Goal: Task Accomplishment & Management: Manage account settings

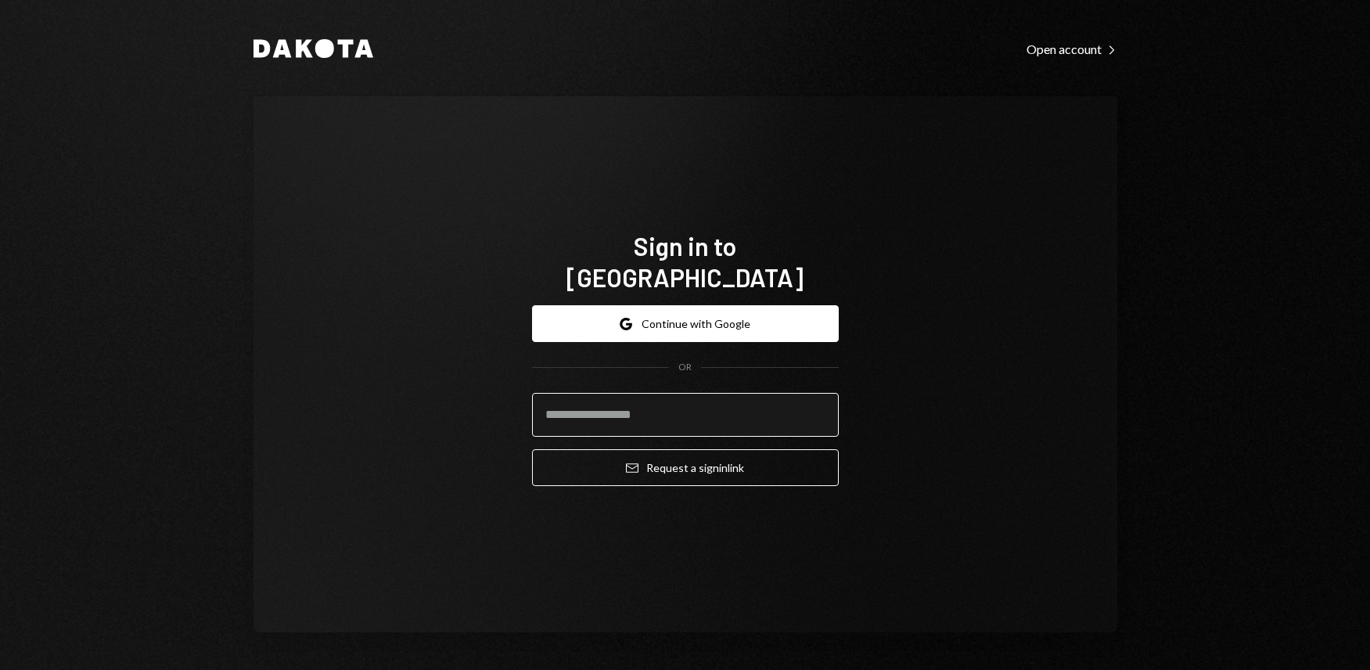
click at [651, 404] on input "email" at bounding box center [685, 415] width 307 height 44
type input "**********"
click at [770, 399] on input "**********" at bounding box center [685, 415] width 307 height 44
click at [907, 400] on div "**********" at bounding box center [686, 364] width 864 height 536
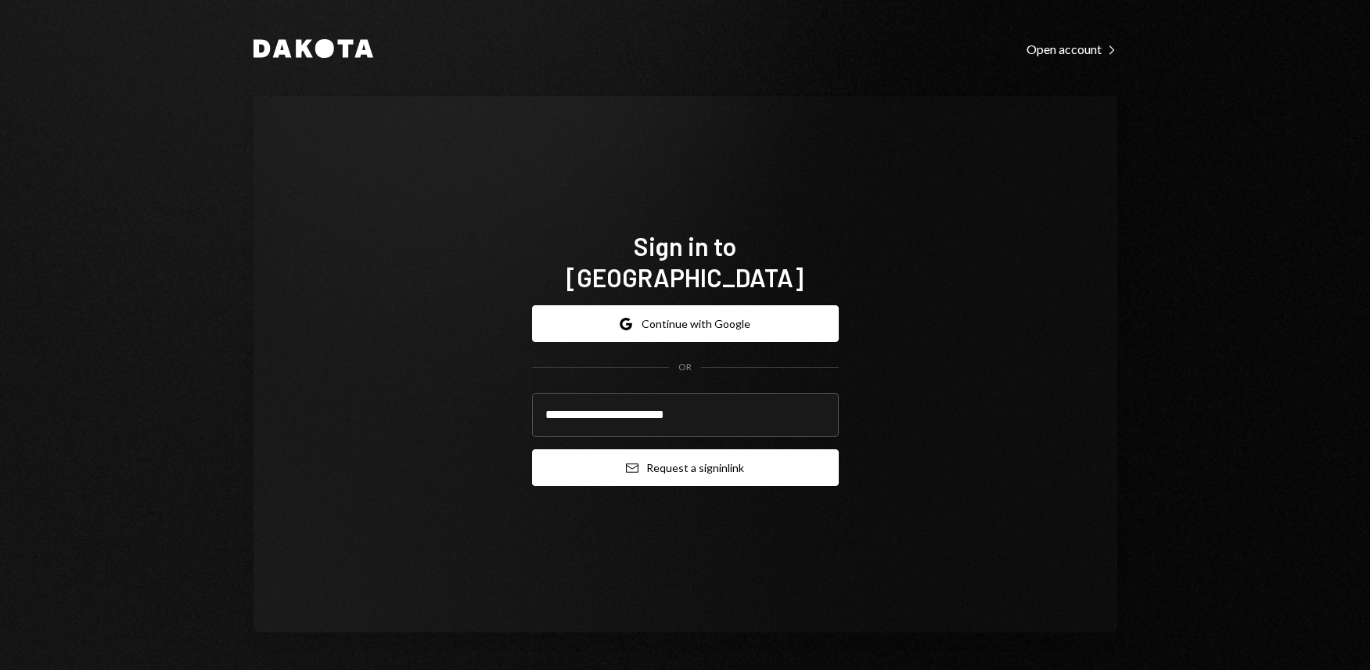
click at [680, 452] on button "Email Request a sign in link" at bounding box center [685, 467] width 307 height 37
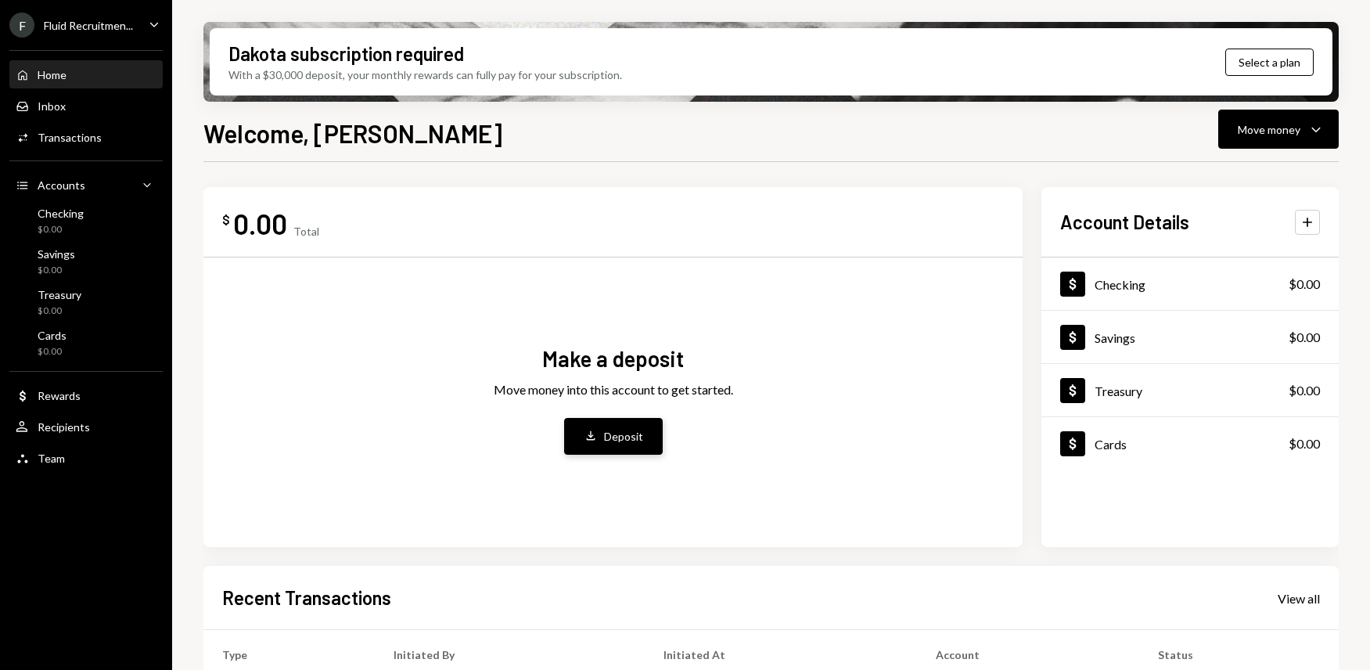
click at [620, 431] on div "Deposit" at bounding box center [623, 436] width 39 height 16
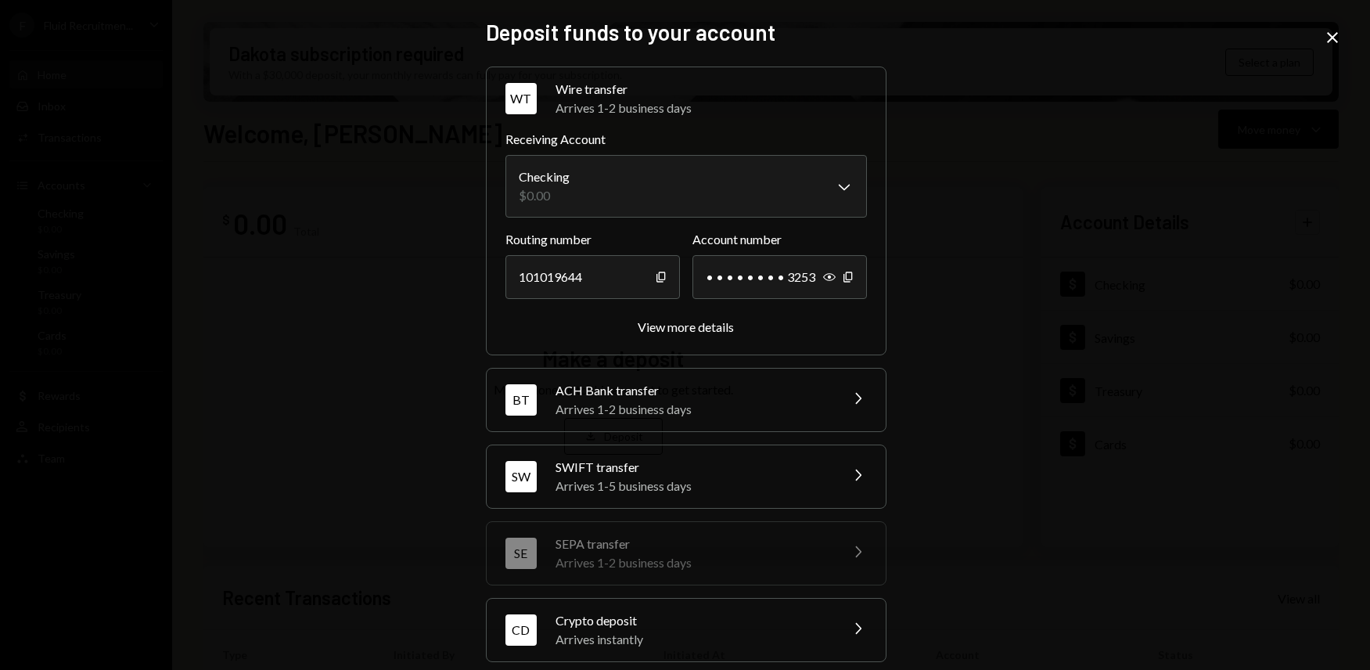
scroll to position [92, 0]
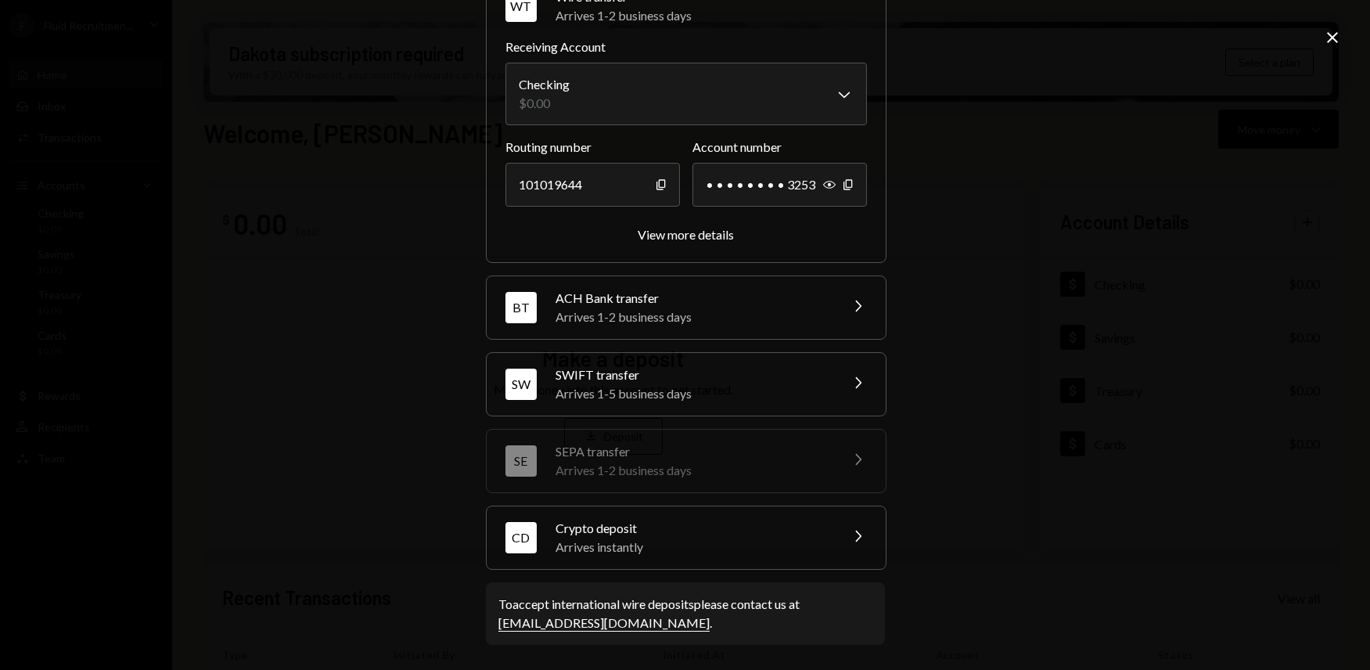
click at [610, 539] on div "Arrives instantly" at bounding box center [693, 547] width 274 height 19
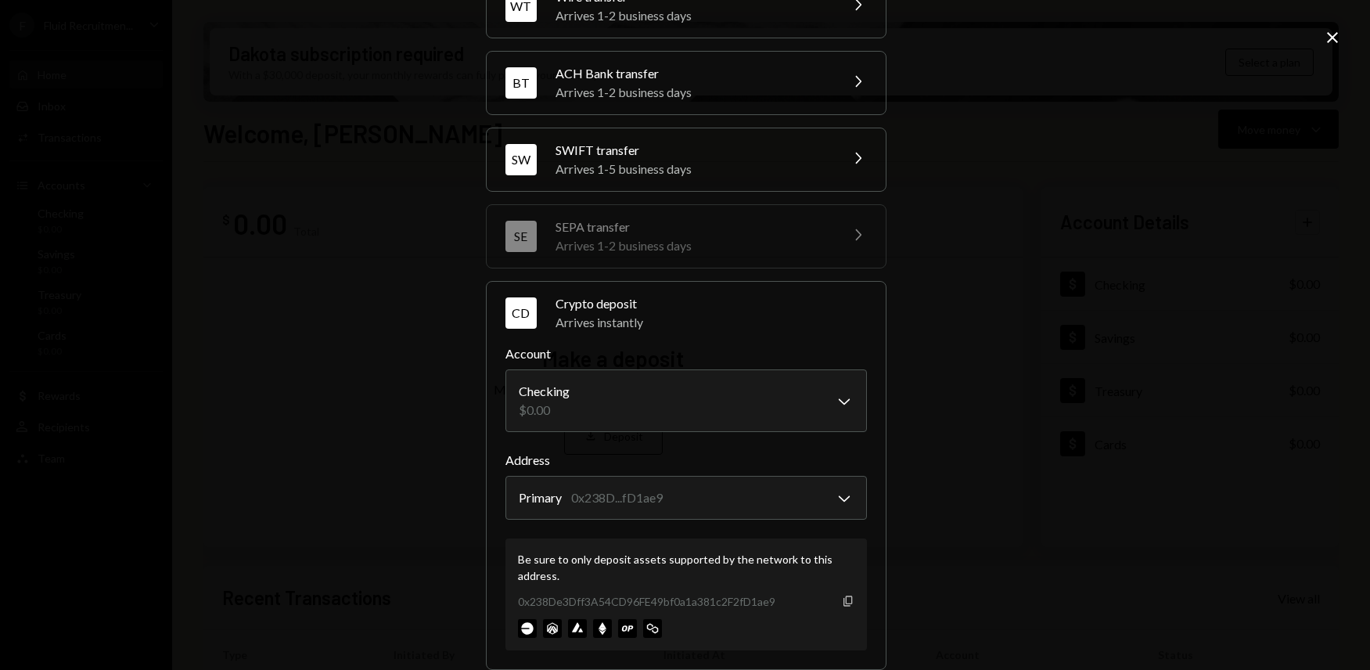
click at [844, 600] on icon "button" at bounding box center [848, 601] width 9 height 10
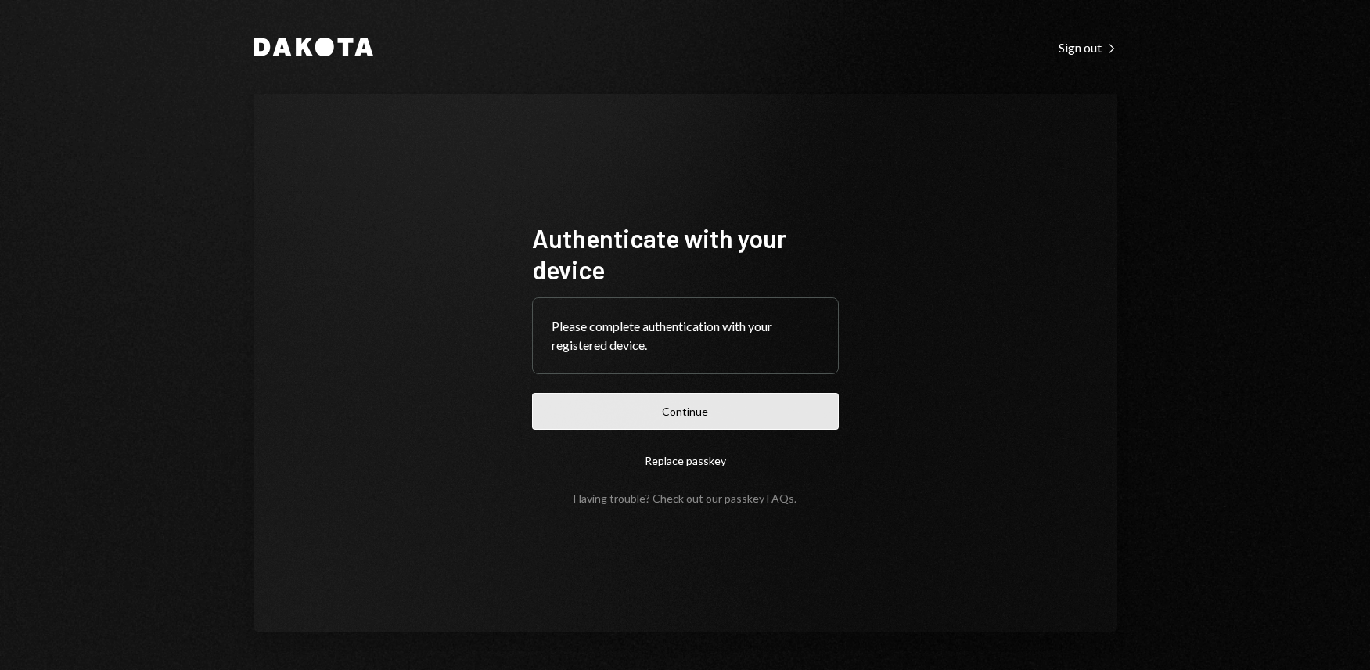
click at [687, 416] on button "Continue" at bounding box center [685, 411] width 307 height 37
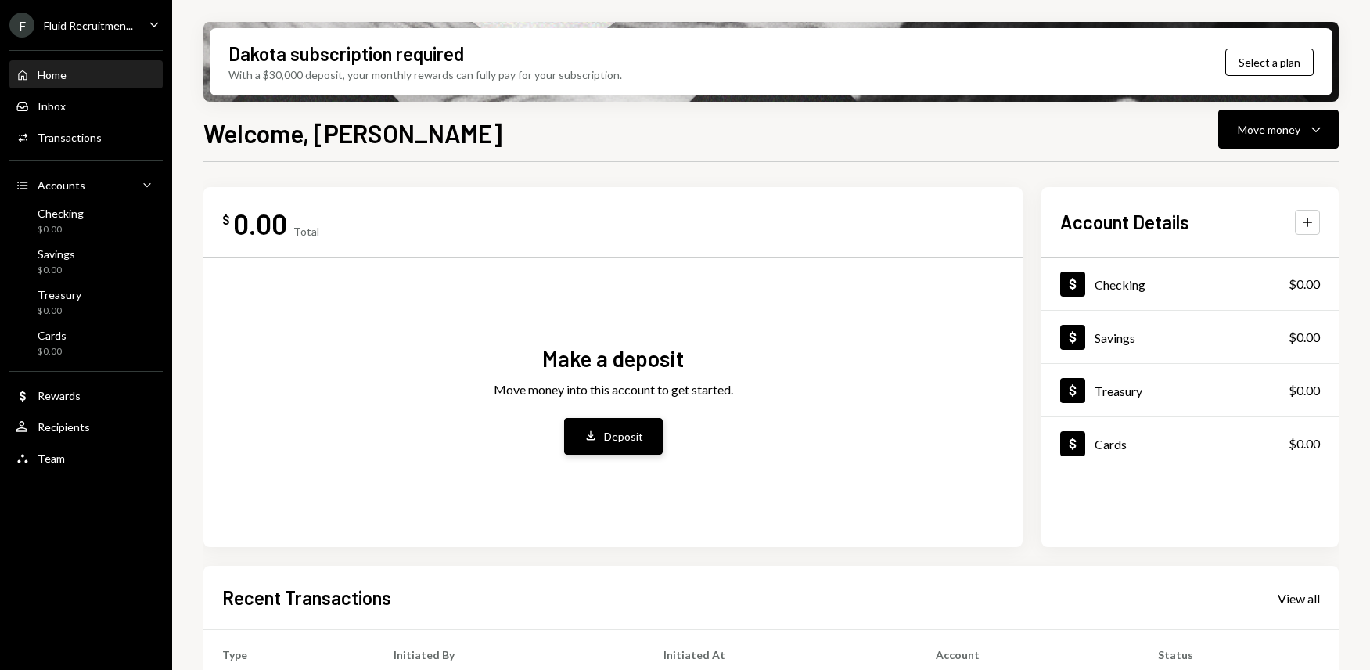
click at [626, 448] on button "Deposit Deposit" at bounding box center [613, 436] width 99 height 37
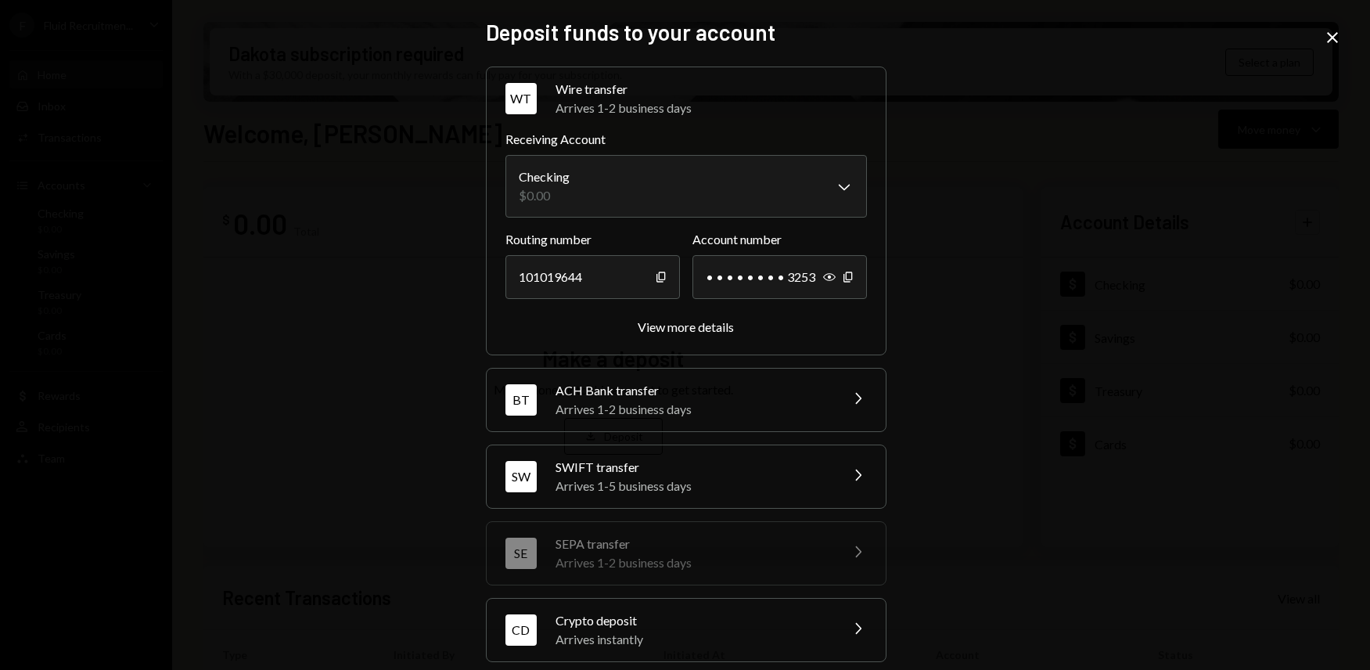
scroll to position [92, 0]
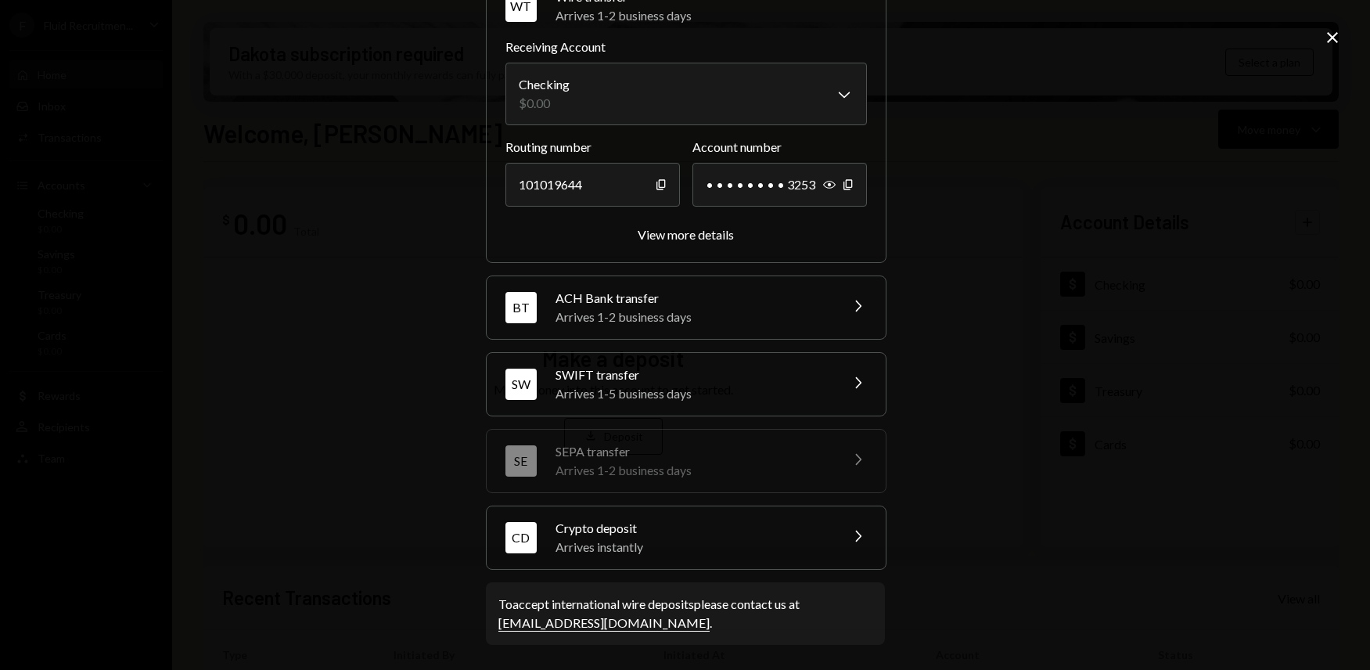
click at [636, 535] on div "Crypto deposit" at bounding box center [693, 528] width 274 height 19
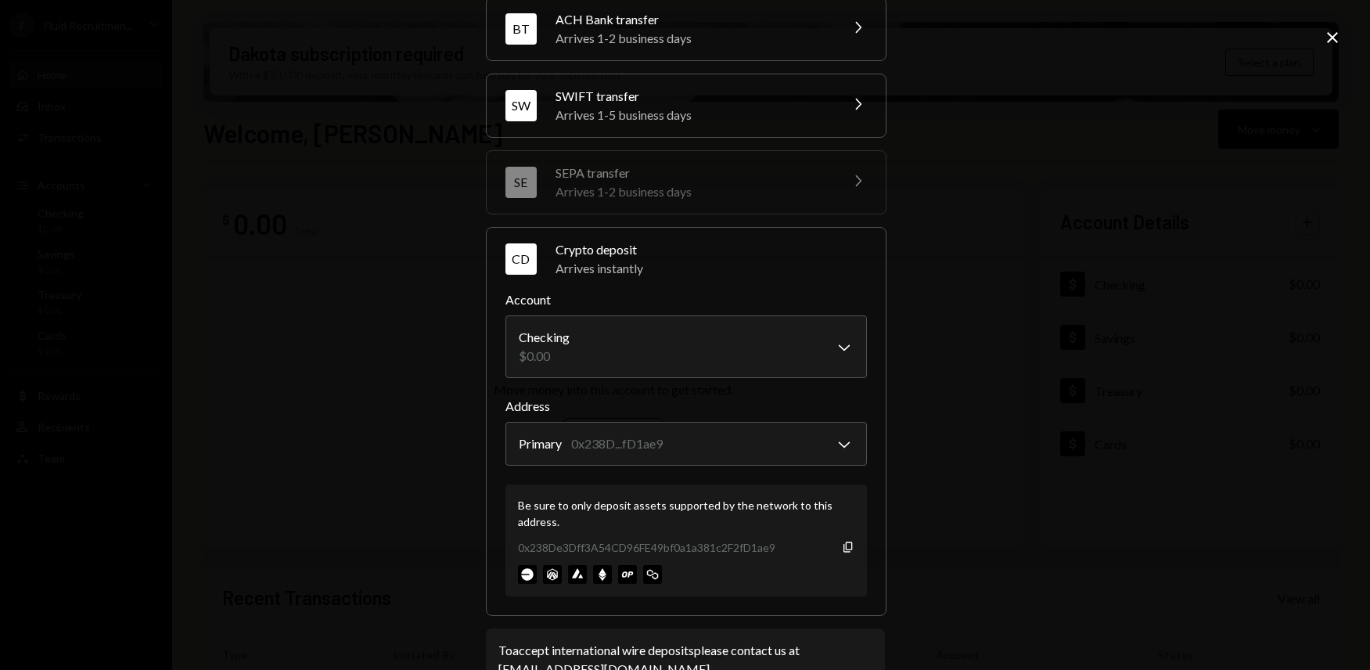
scroll to position [151, 0]
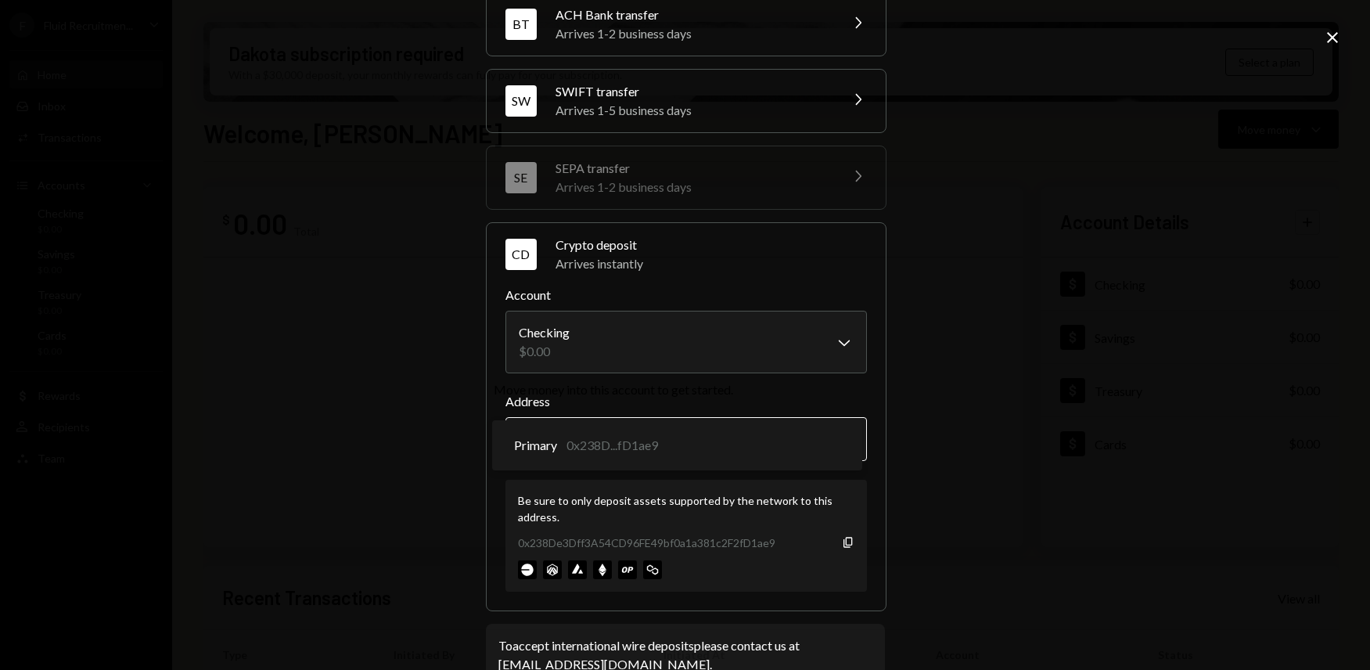
click at [840, 434] on body "F Fluid Recruitmen... Caret Down Home Home Inbox Inbox Activities Transactions …" at bounding box center [685, 335] width 1370 height 670
click at [844, 542] on icon "Copy" at bounding box center [848, 542] width 13 height 13
click at [844, 541] on icon "Copy" at bounding box center [848, 542] width 13 height 13
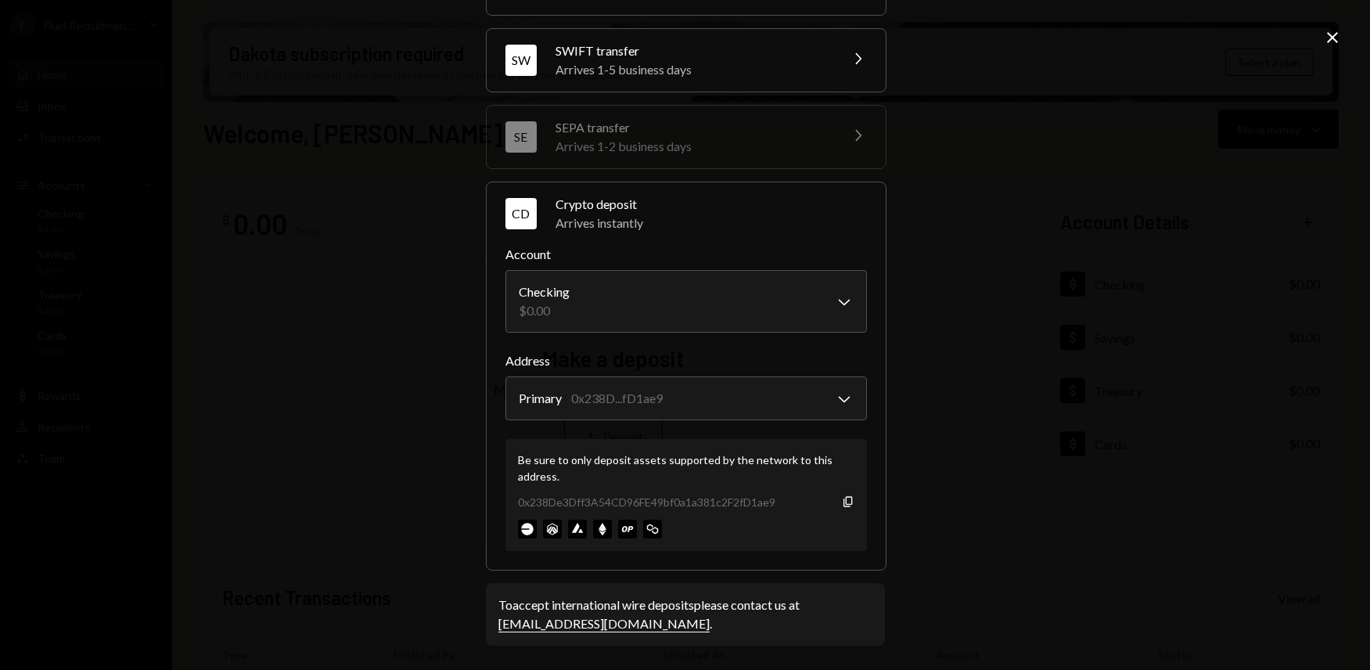
scroll to position [0, 0]
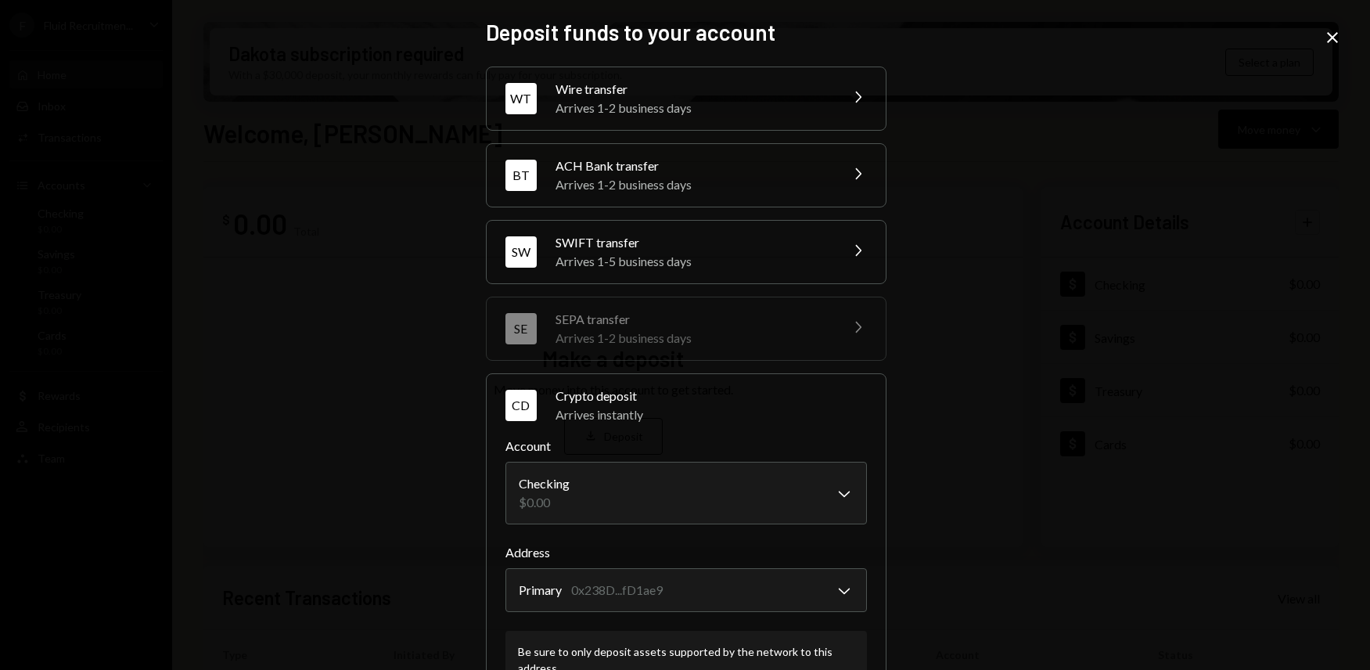
click at [1334, 38] on icon at bounding box center [1332, 37] width 11 height 11
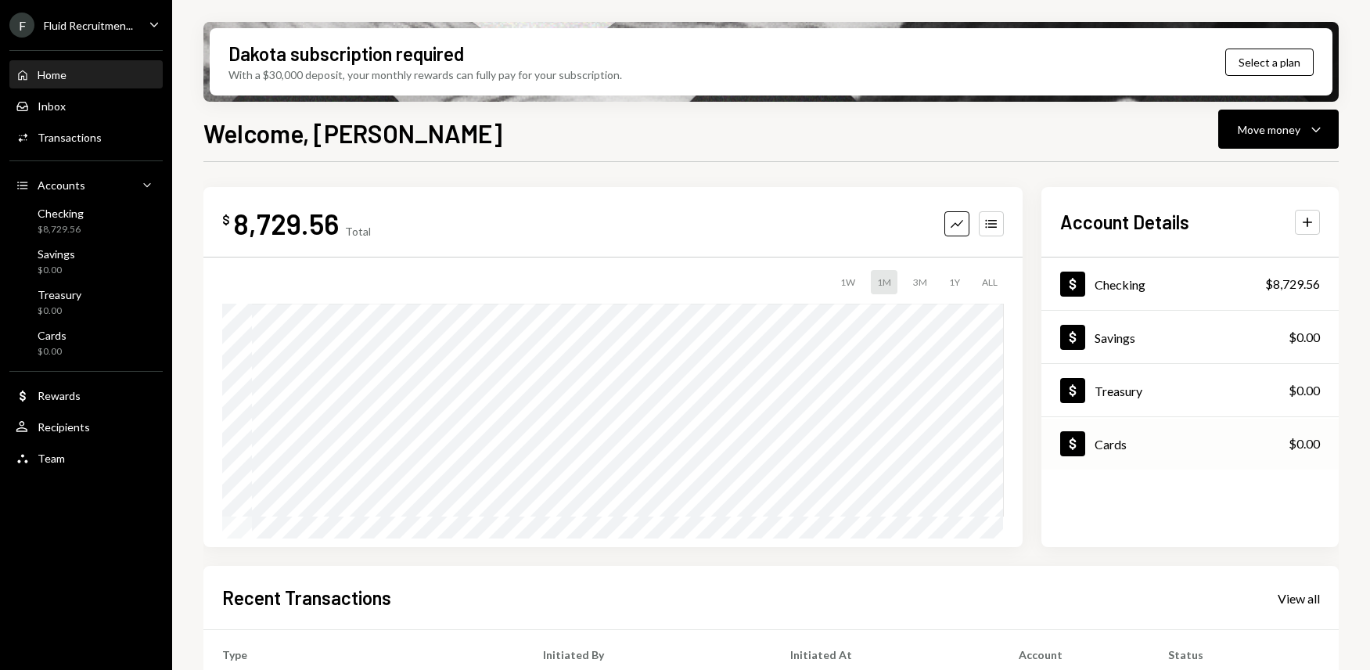
click at [1104, 445] on div "Cards" at bounding box center [1111, 444] width 32 height 15
click at [60, 79] on div "Home" at bounding box center [52, 74] width 29 height 13
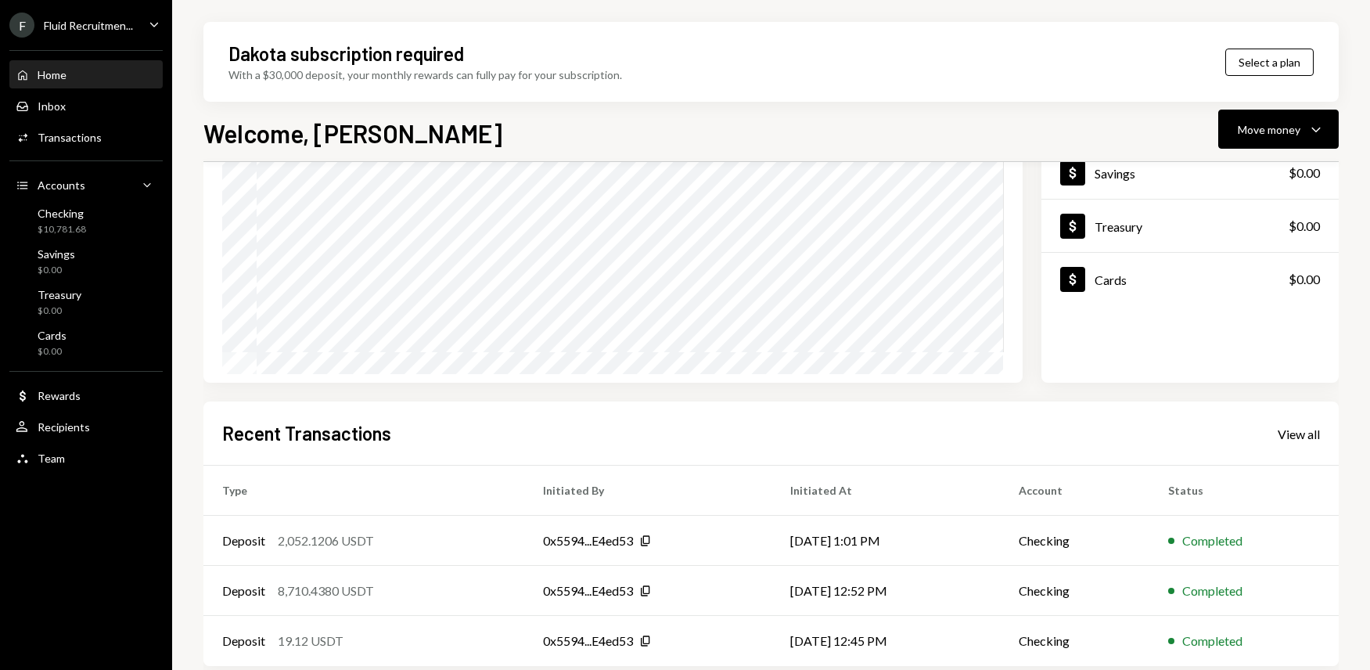
scroll to position [173, 0]
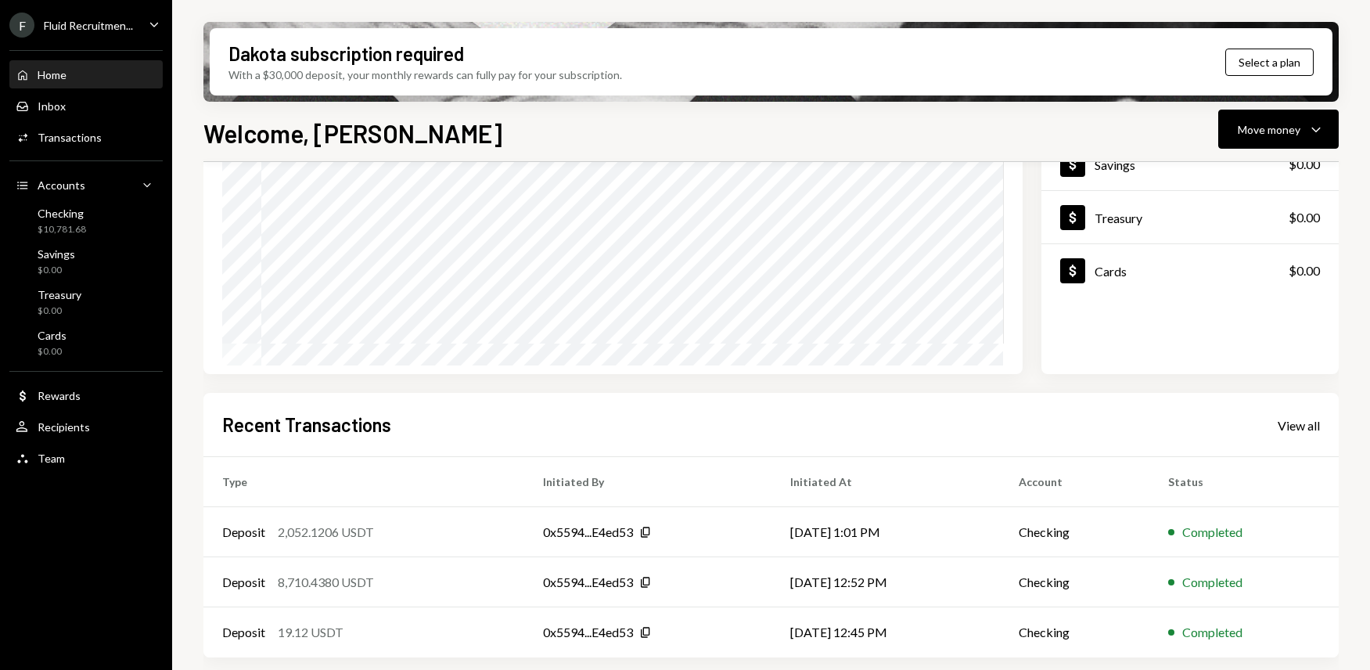
click at [182, 63] on div "Dakota subscription required With a $30,000 deposit, your monthly rewards can f…" at bounding box center [771, 335] width 1198 height 670
click at [54, 339] on div "Cards" at bounding box center [52, 335] width 29 height 13
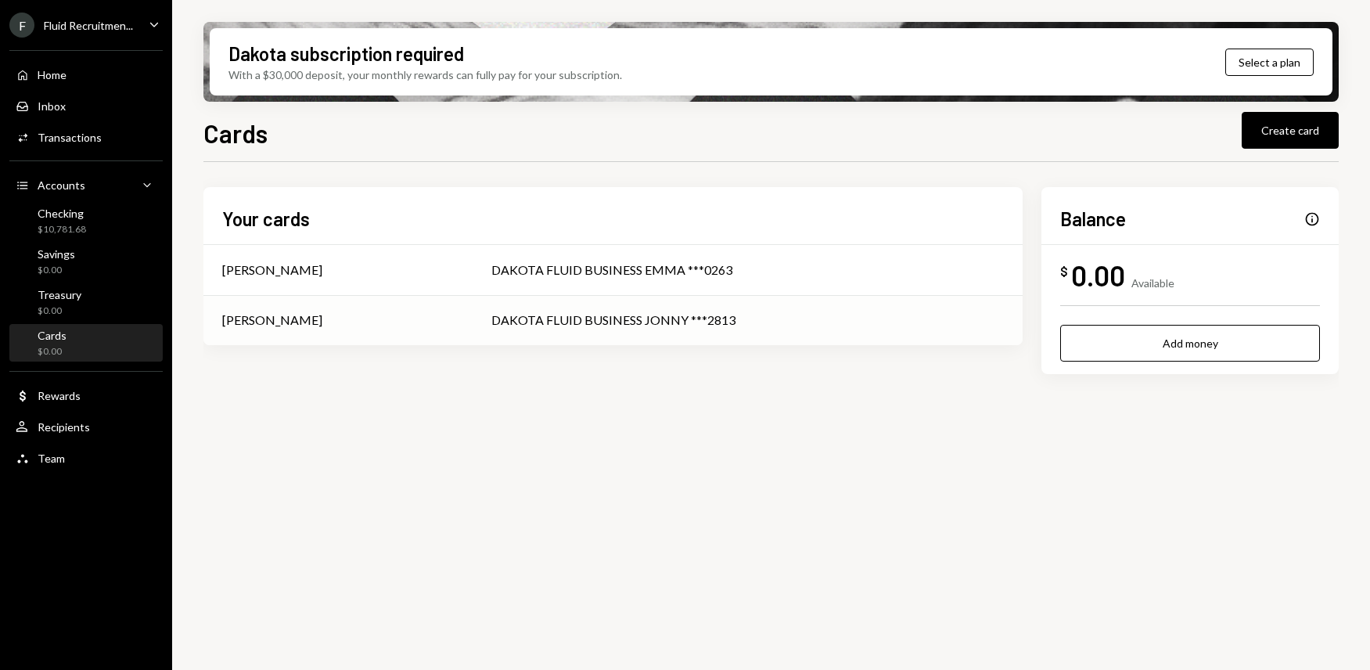
click at [383, 320] on div "[PERSON_NAME]" at bounding box center [338, 320] width 232 height 19
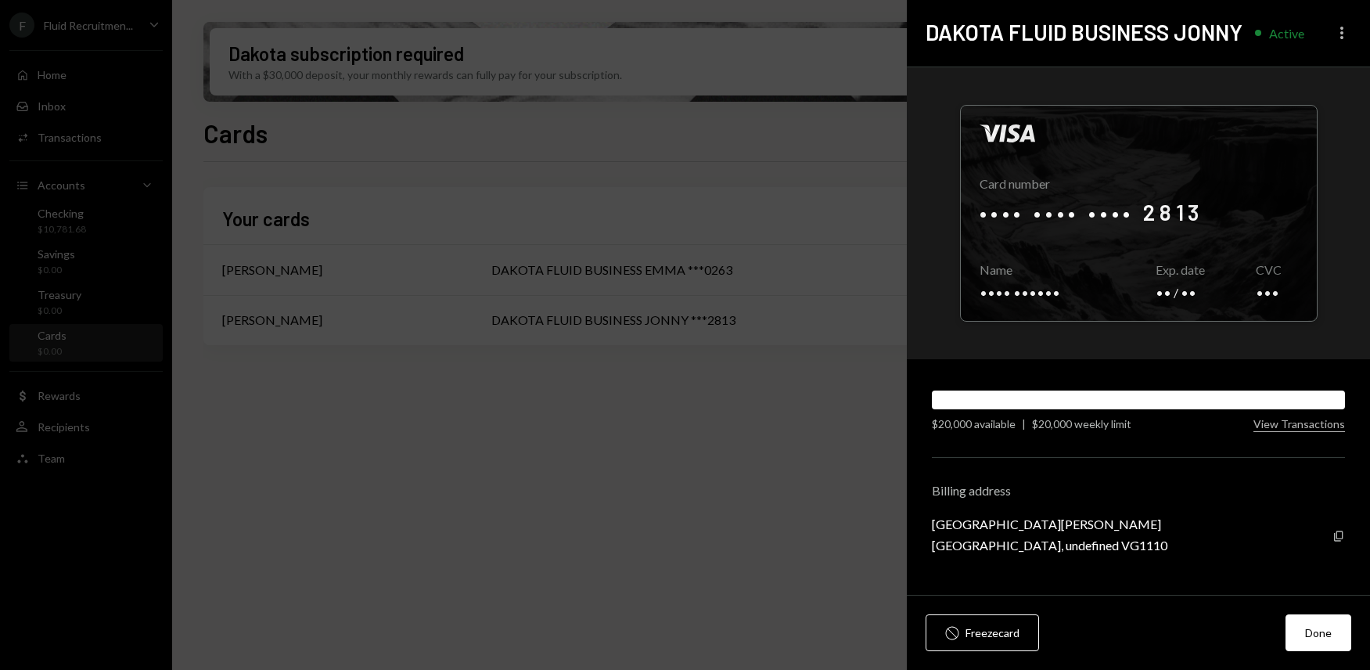
click at [1342, 32] on icon "button" at bounding box center [1342, 33] width 3 height 13
click at [1175, 81] on div "Visa Card number •••• •••• •••• 2813 Copy Name •••• •••••• Copy Exp. date •• / …" at bounding box center [1138, 213] width 463 height 292
click at [1181, 304] on div at bounding box center [1139, 213] width 356 height 215
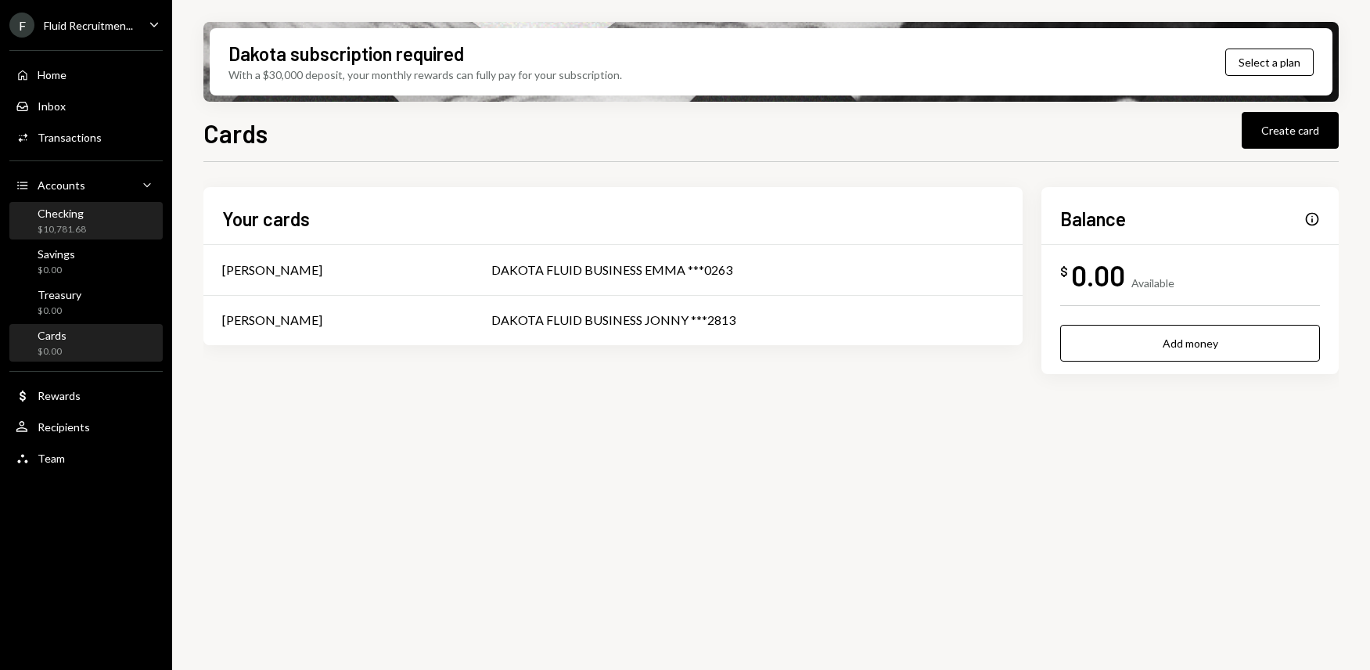
click at [74, 223] on div "$10,781.68" at bounding box center [62, 229] width 49 height 13
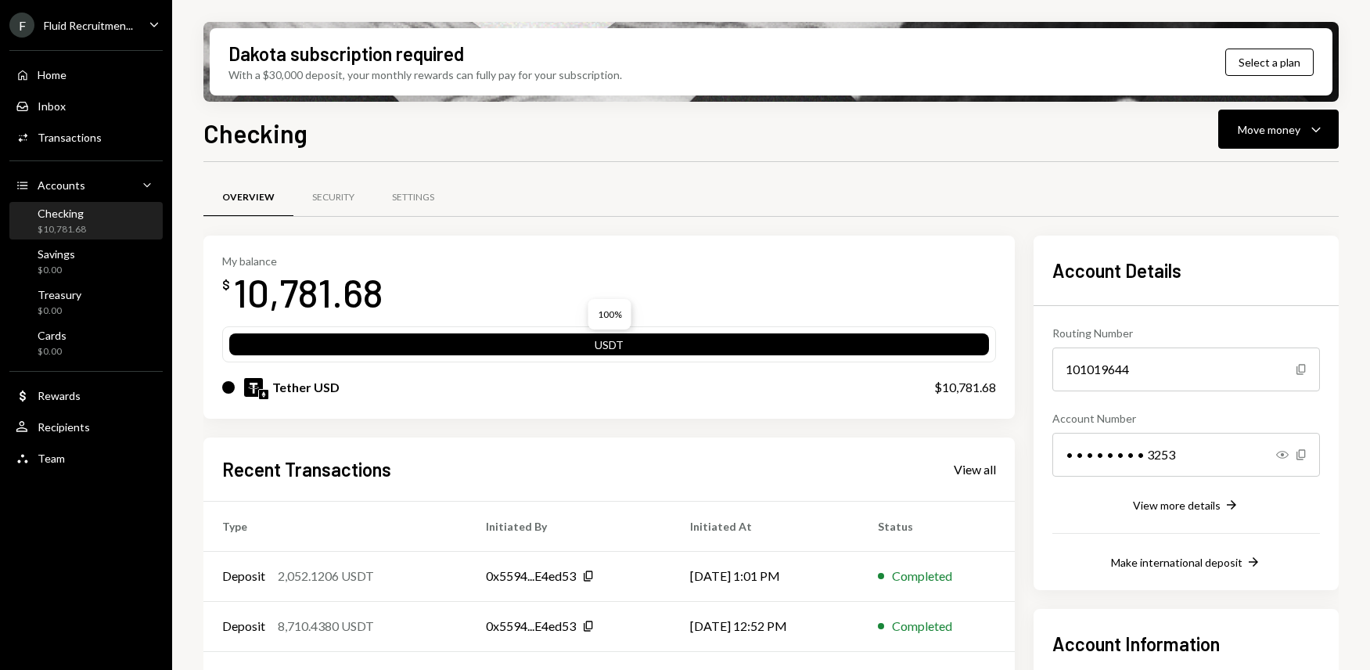
click at [609, 342] on div "USDT" at bounding box center [609, 348] width 760 height 22
click at [1272, 131] on div "Move money" at bounding box center [1269, 129] width 63 height 16
click at [1229, 214] on div "Transfer" at bounding box center [1266, 211] width 114 height 16
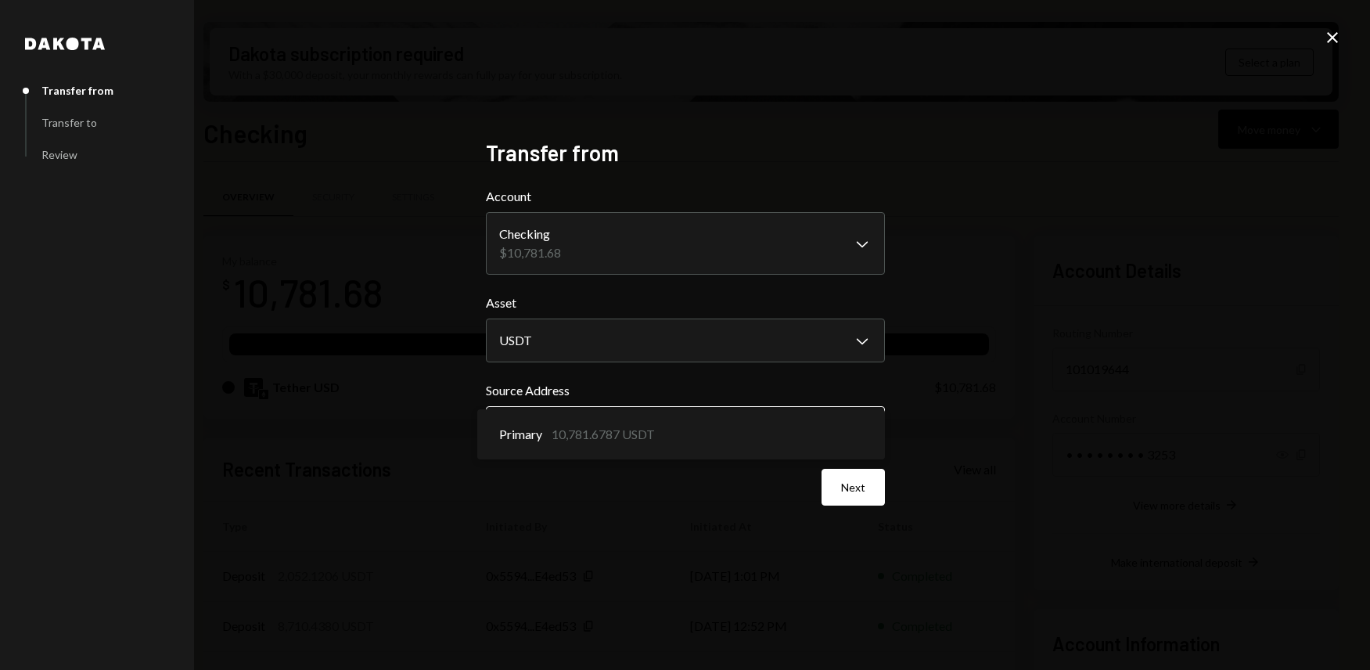
click at [580, 427] on body "F Fluid Recruitmen... Caret Down Home Home Inbox Inbox Activities Transactions …" at bounding box center [685, 335] width 1370 height 670
click at [1001, 381] on div "**********" at bounding box center [685, 335] width 1370 height 670
click at [868, 484] on button "Next" at bounding box center [853, 487] width 63 height 37
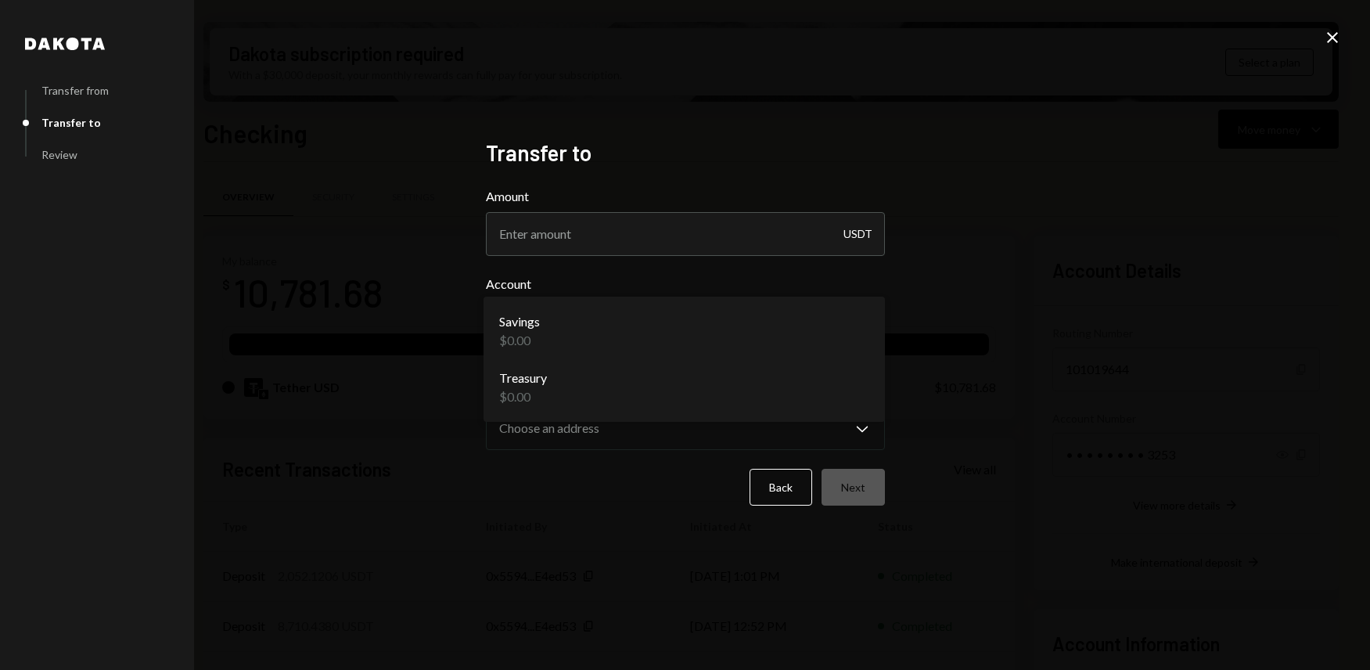
click at [598, 334] on body "F Fluid Recruitmen... Caret Down Home Home Inbox Inbox Activities Transactions …" at bounding box center [685, 335] width 1370 height 670
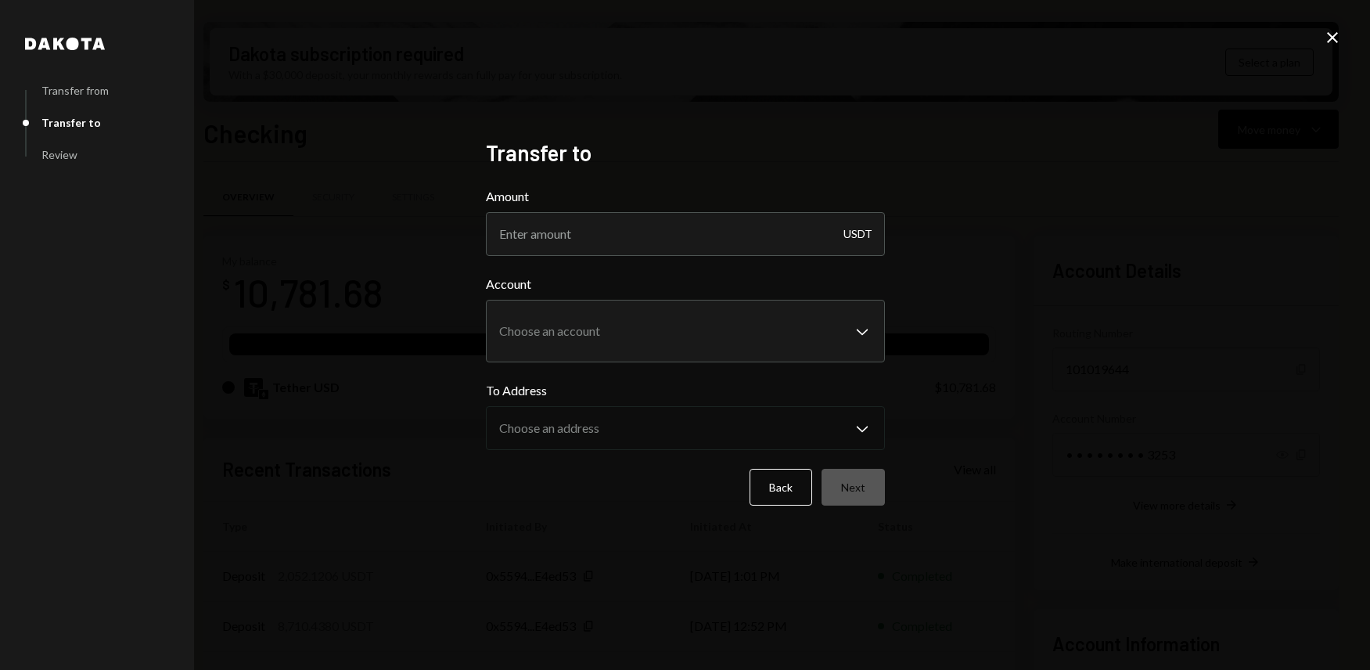
click at [357, 339] on div "**********" at bounding box center [685, 335] width 1370 height 670
click at [1018, 181] on div "**********" at bounding box center [685, 335] width 1370 height 670
click at [792, 502] on button "Back" at bounding box center [781, 487] width 63 height 37
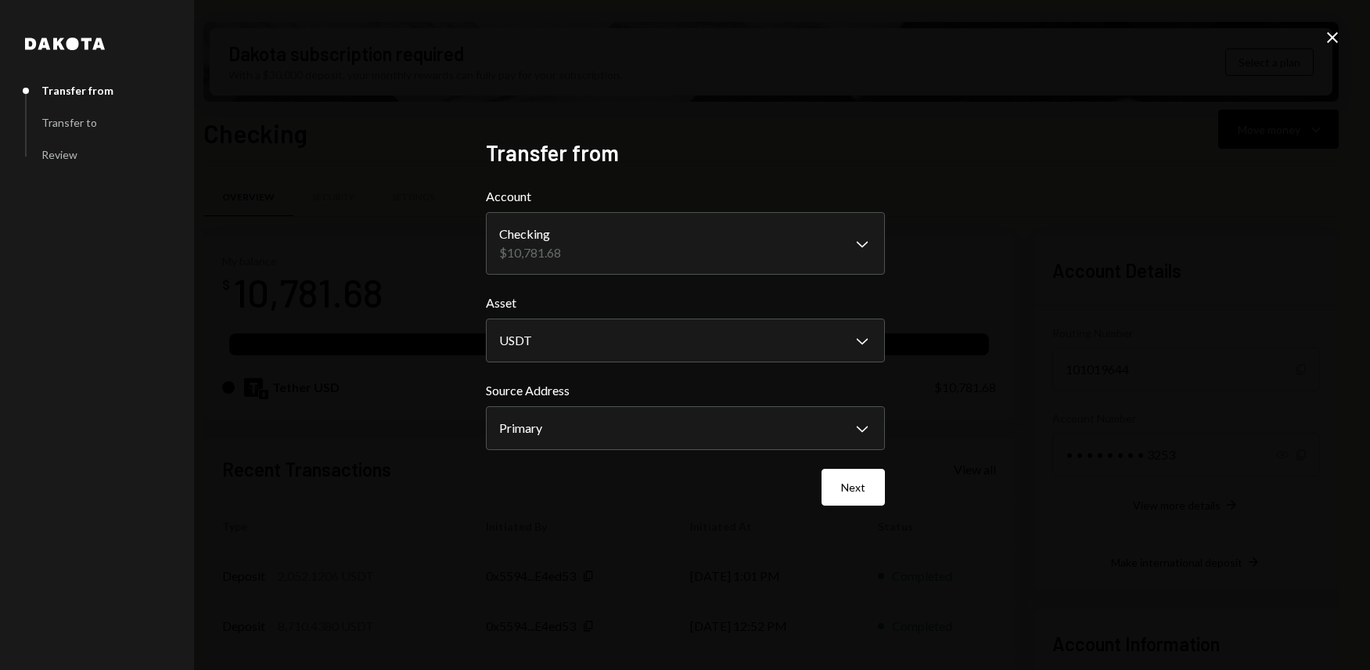
click at [1330, 38] on icon "Close" at bounding box center [1332, 37] width 19 height 19
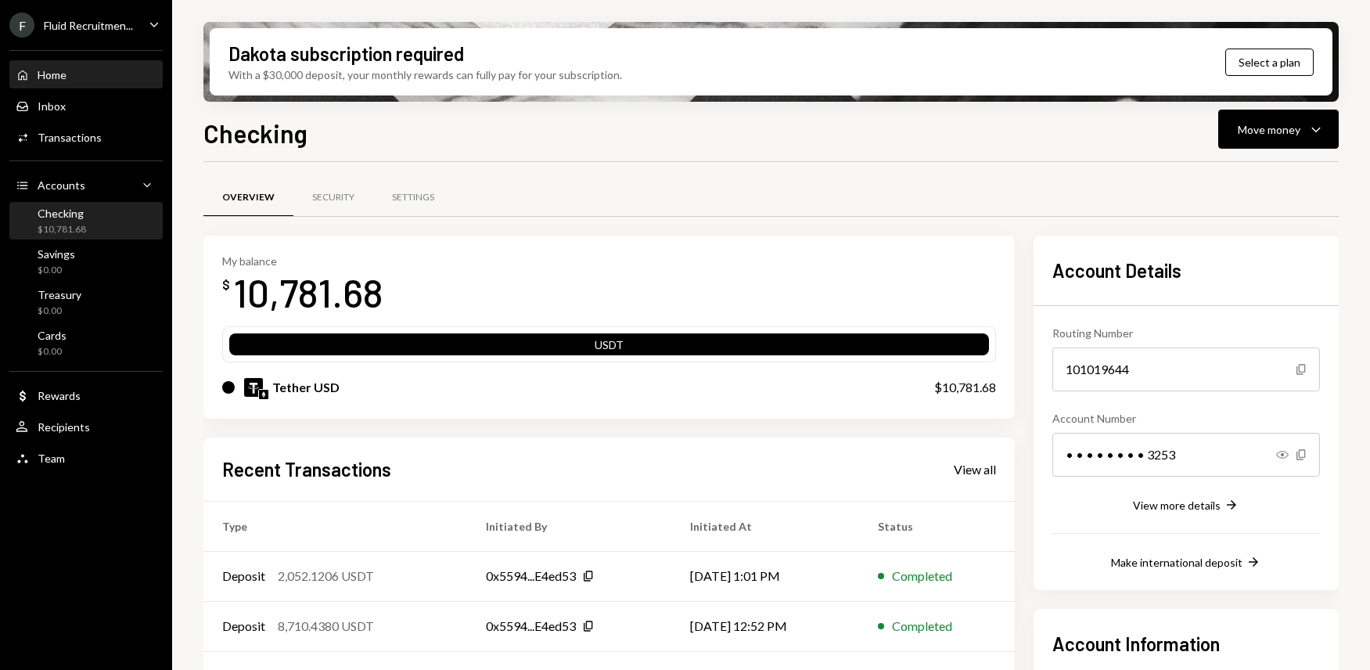
click at [60, 70] on div "Home" at bounding box center [52, 74] width 29 height 13
